Goal: Task Accomplishment & Management: Manage account settings

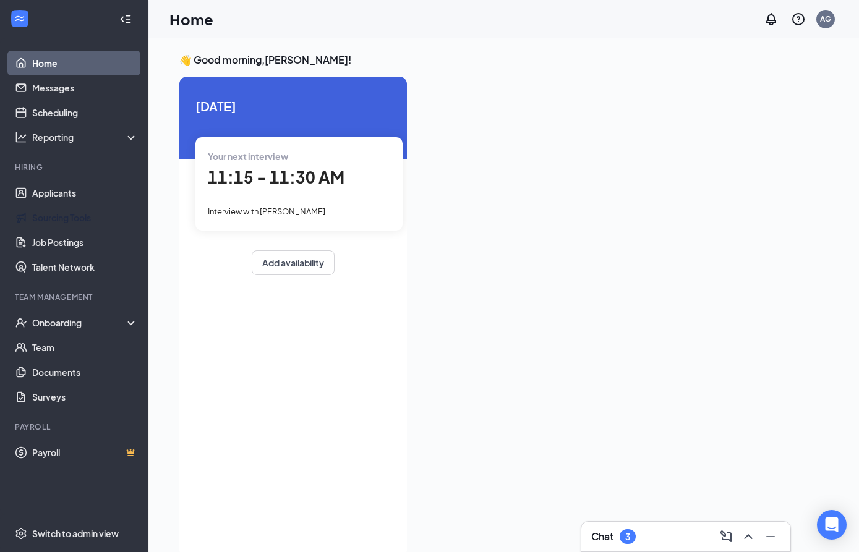
click at [85, 206] on link "Sourcing Tools" at bounding box center [85, 217] width 106 height 25
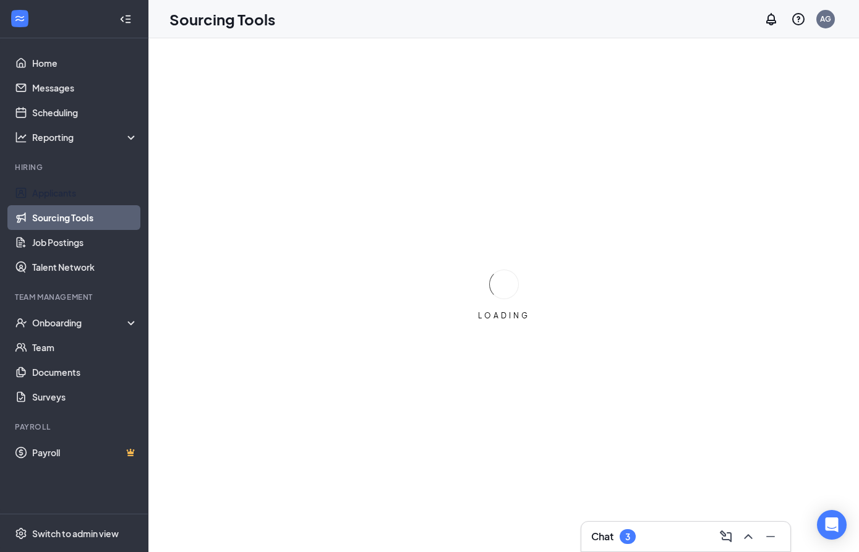
click at [100, 187] on link "Applicants" at bounding box center [85, 193] width 106 height 25
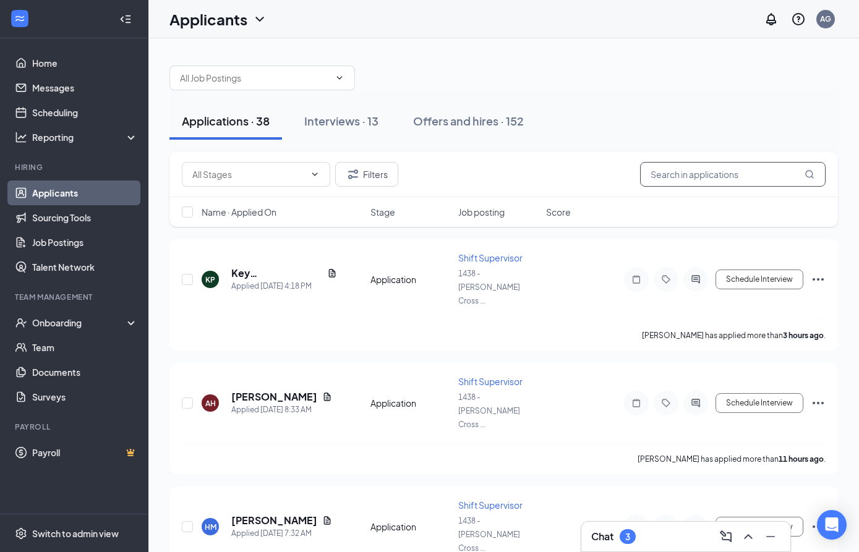
click at [762, 176] on input "text" at bounding box center [732, 174] width 185 height 25
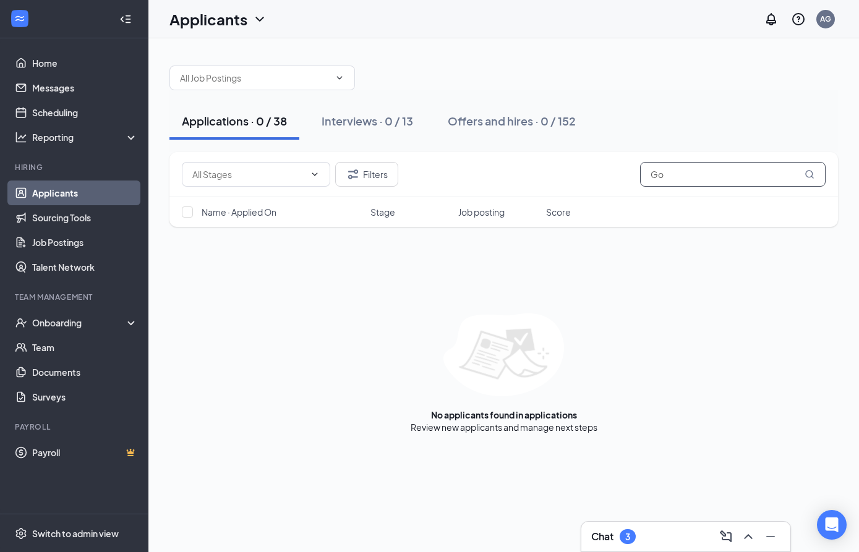
type input "G"
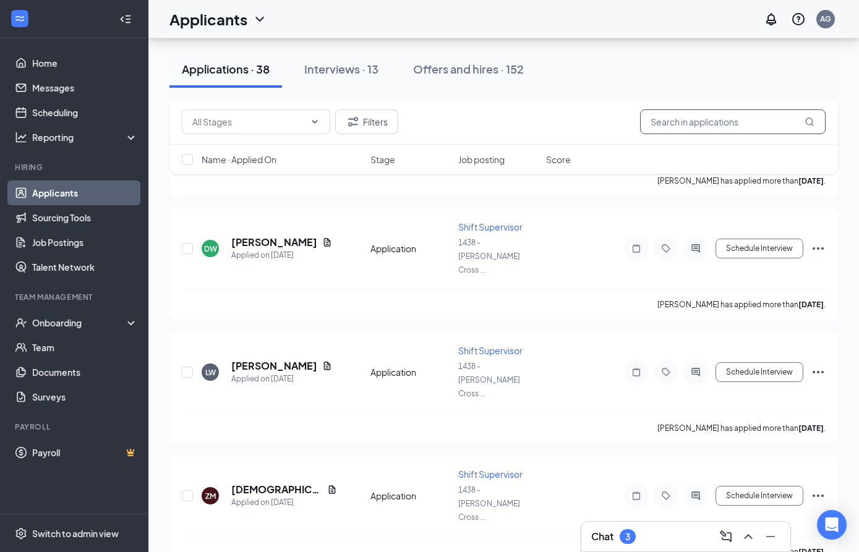
scroll to position [3287, 0]
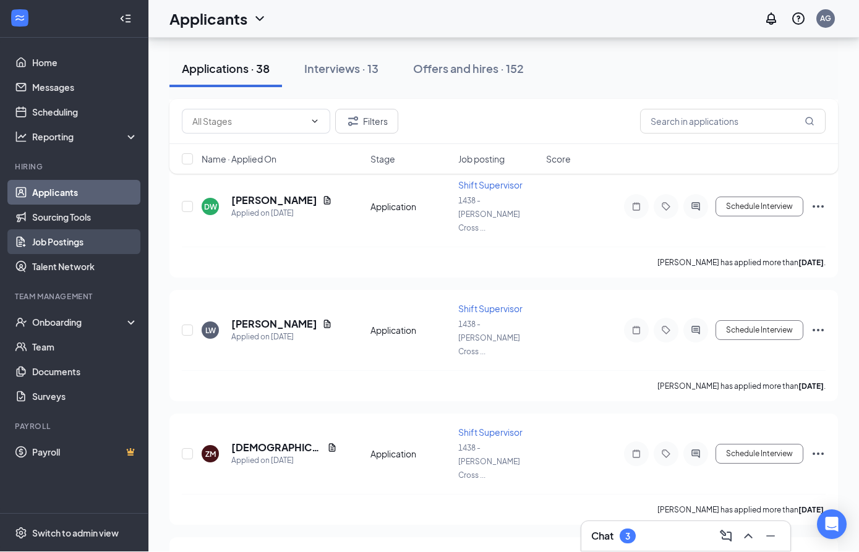
click at [74, 245] on link "Job Postings" at bounding box center [85, 242] width 106 height 25
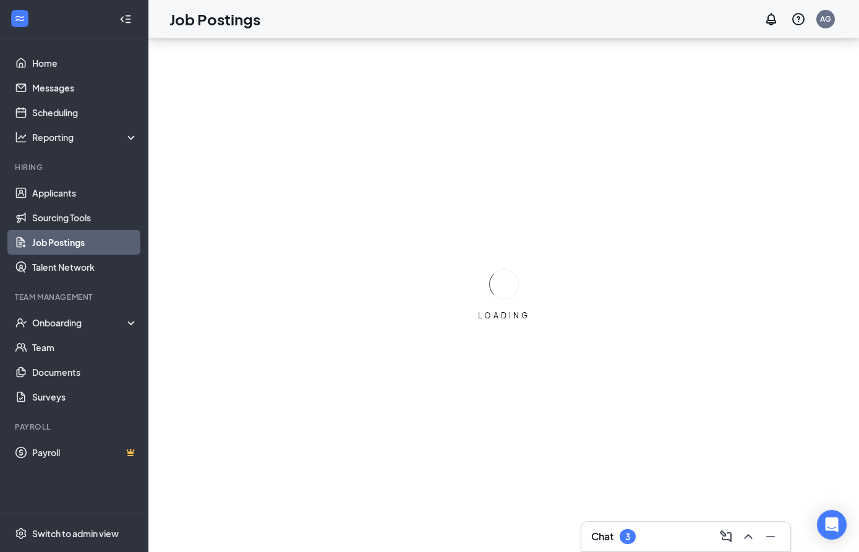
scroll to position [20, 0]
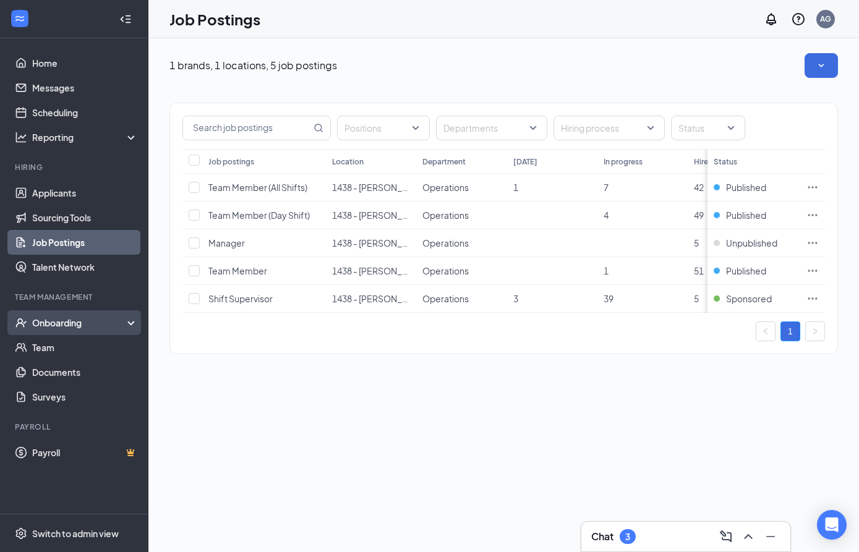
click at [101, 317] on div "Onboarding" at bounding box center [79, 323] width 95 height 12
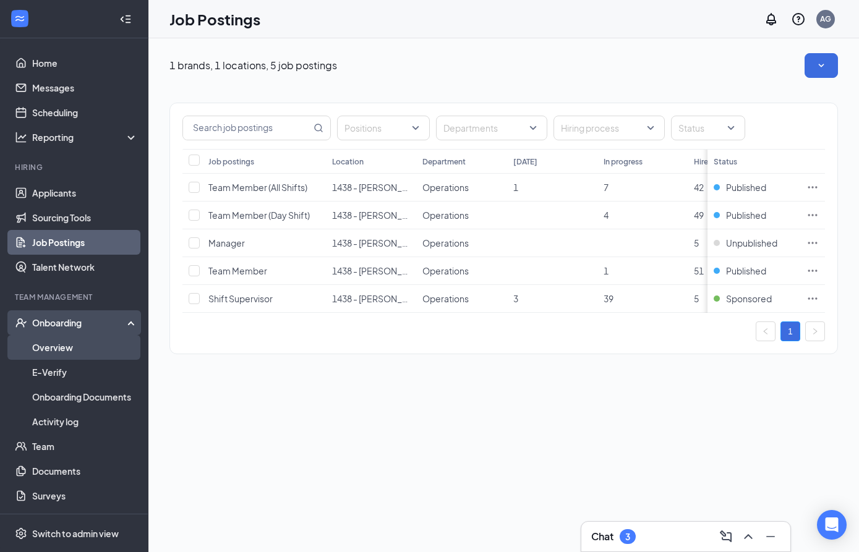
click at [77, 335] on link "Overview" at bounding box center [85, 347] width 106 height 25
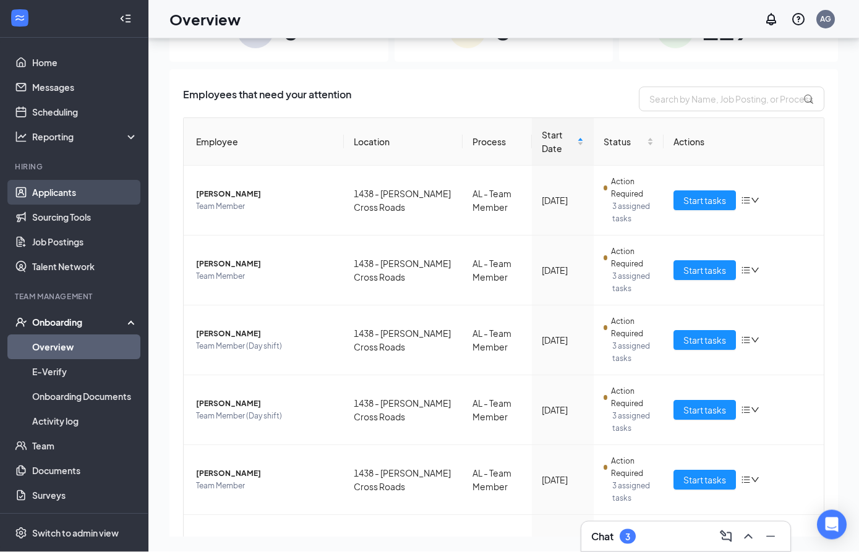
click at [84, 194] on link "Applicants" at bounding box center [85, 193] width 106 height 25
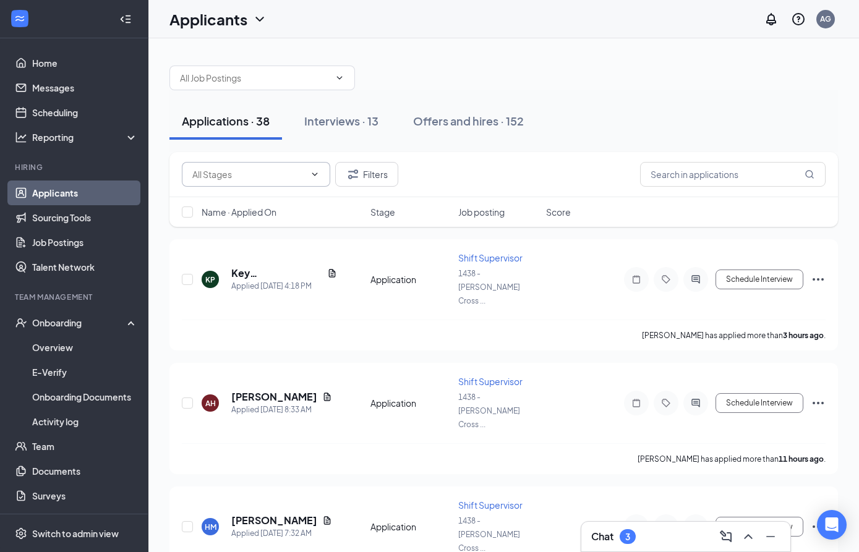
click at [321, 178] on span at bounding box center [256, 174] width 148 height 25
click at [304, 169] on input "text" at bounding box center [248, 175] width 113 height 14
click at [286, 194] on div "Application (397)" at bounding box center [266, 198] width 129 height 14
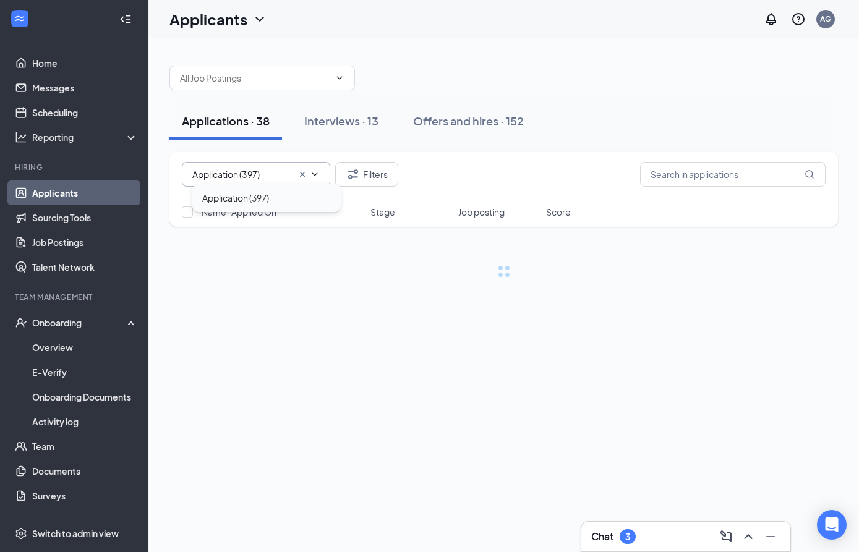
type input "Application (397)"
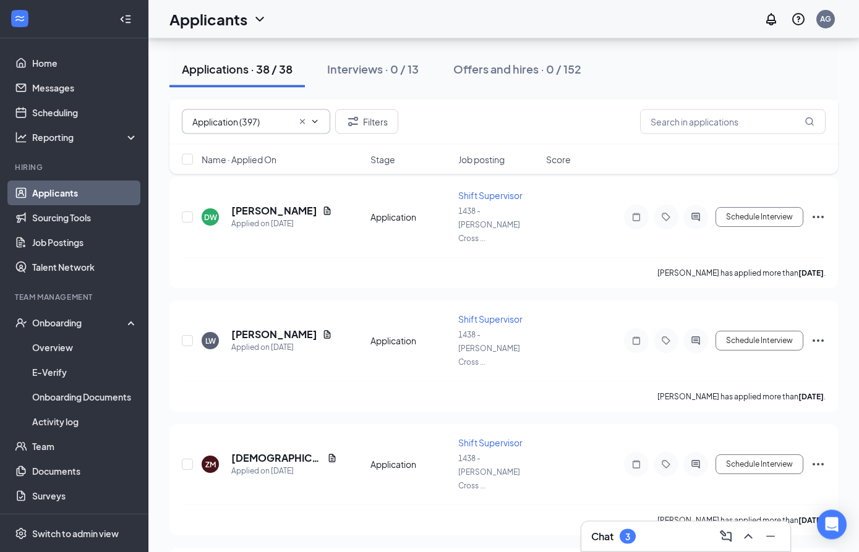
scroll to position [3287, 0]
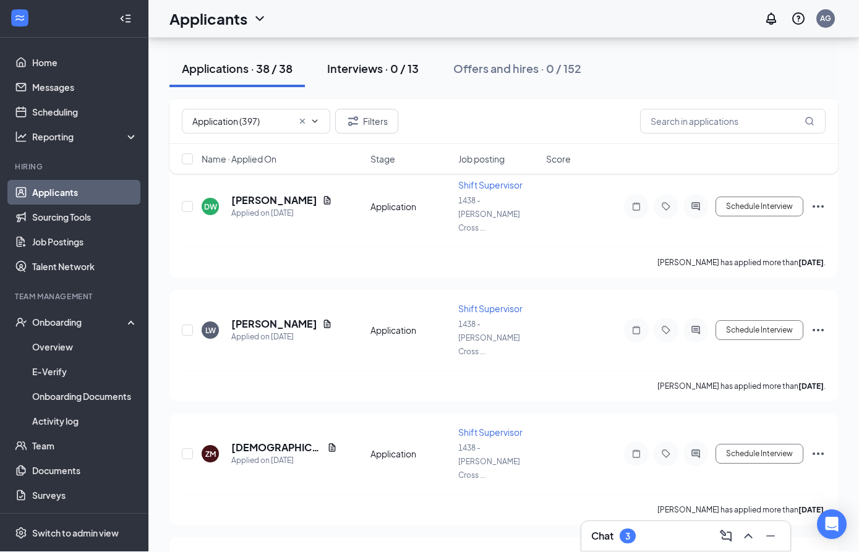
click at [390, 74] on div "Interviews · 0 / 13" at bounding box center [372, 68] width 91 height 15
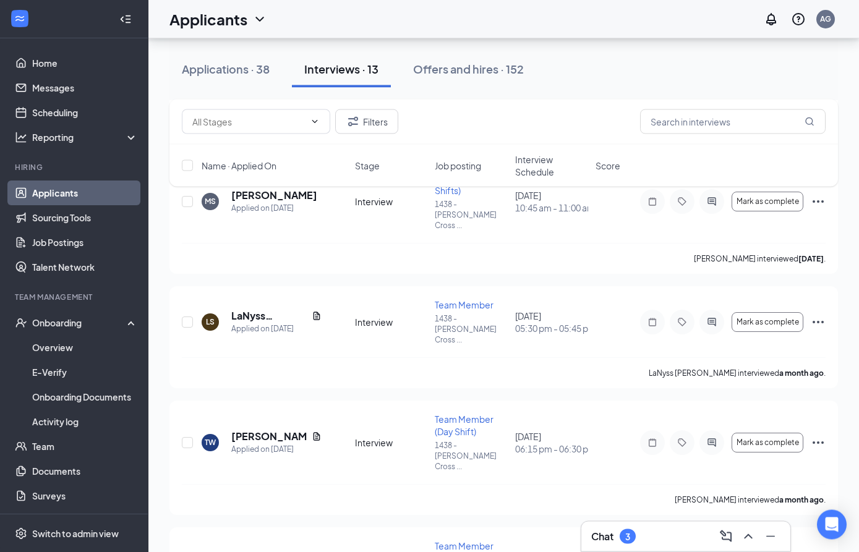
scroll to position [1169, 0]
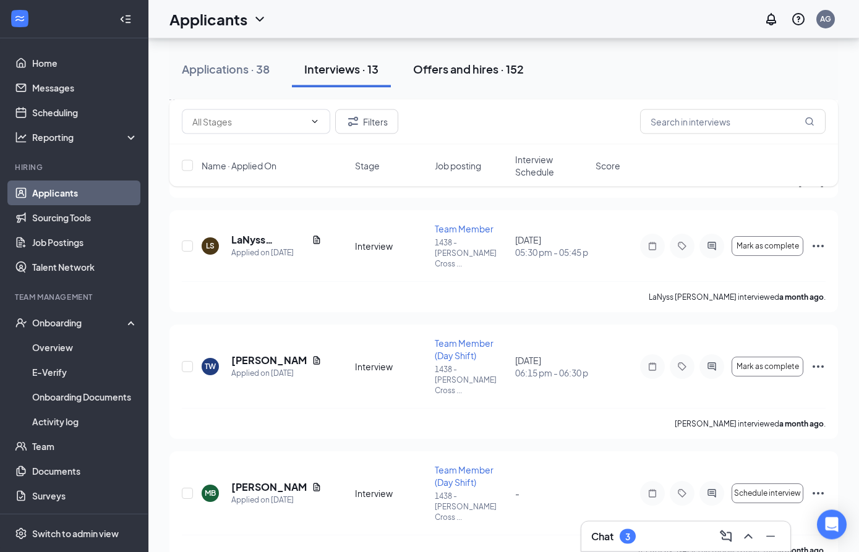
click at [476, 86] on button "Offers and hires · 152" at bounding box center [468, 69] width 135 height 37
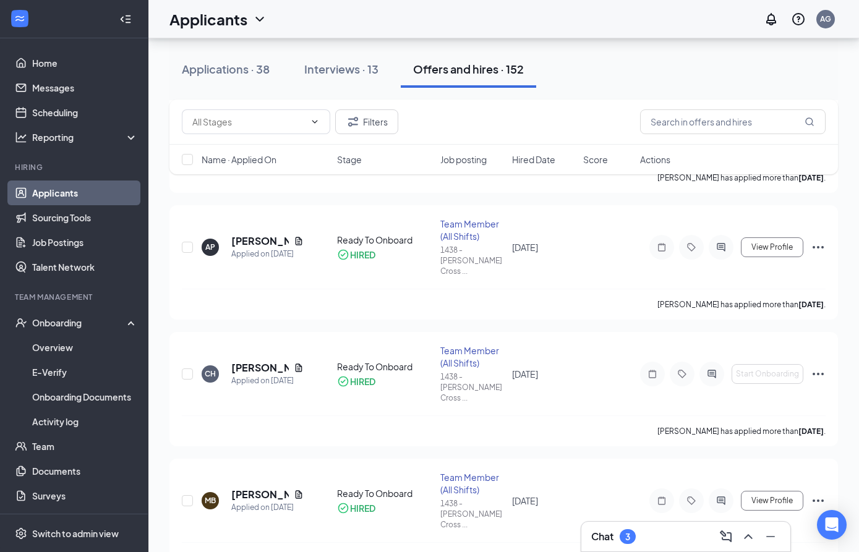
scroll to position [7308, 0]
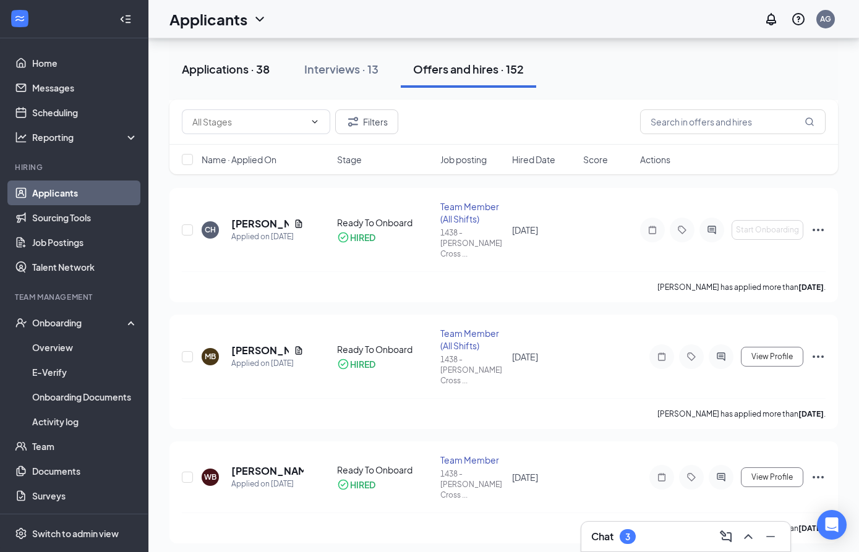
click at [215, 75] on div "Applications · 38" at bounding box center [226, 68] width 88 height 15
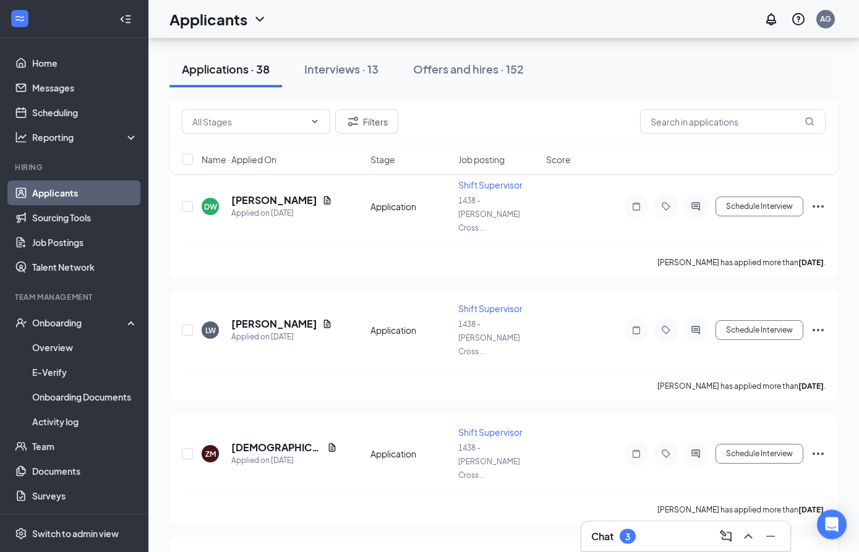
scroll to position [3287, 0]
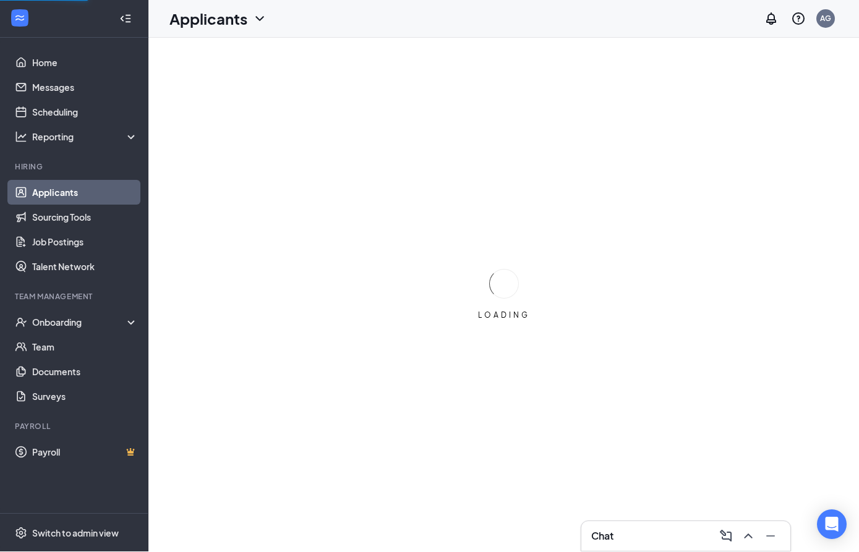
scroll to position [1, 0]
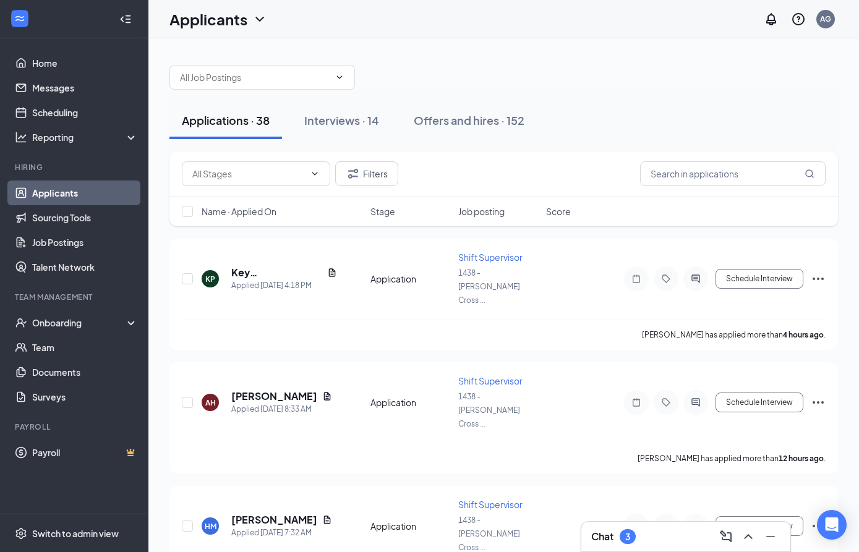
click at [253, 138] on button "Applications · 38" at bounding box center [225, 120] width 113 height 37
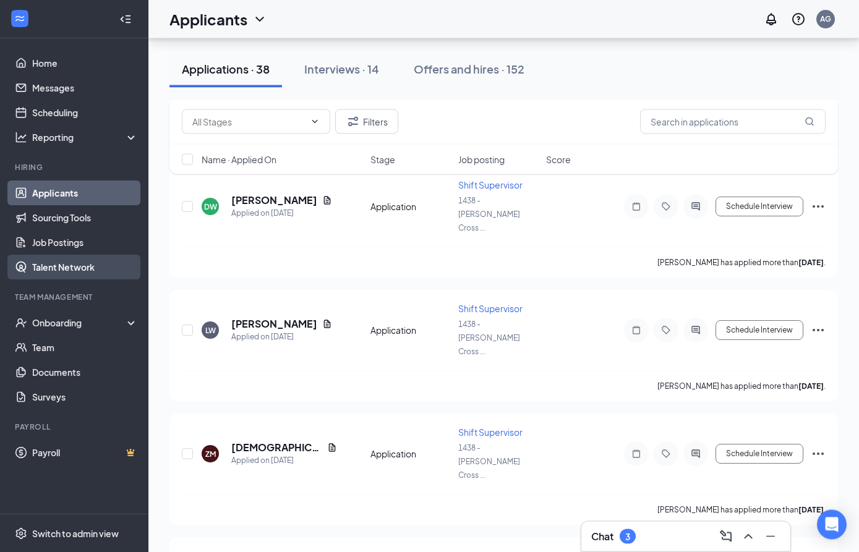
scroll to position [3287, 0]
click at [91, 276] on link "Talent Network" at bounding box center [85, 267] width 106 height 25
